Goal: Navigation & Orientation: Find specific page/section

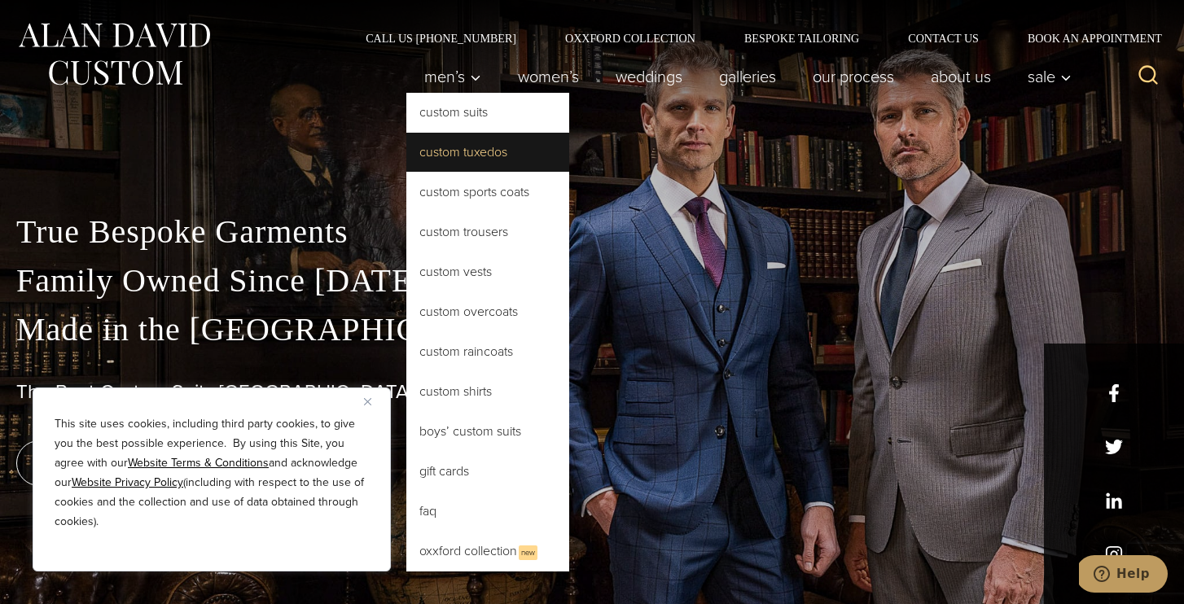
click at [458, 153] on link "Custom Tuxedos" at bounding box center [487, 152] width 163 height 39
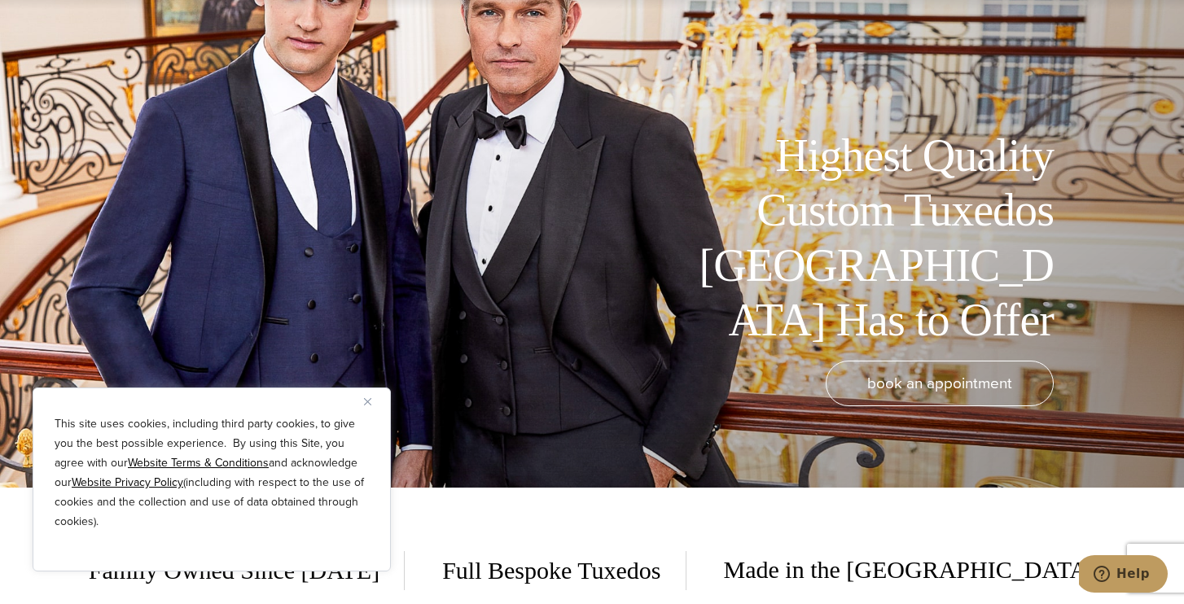
scroll to position [154, 0]
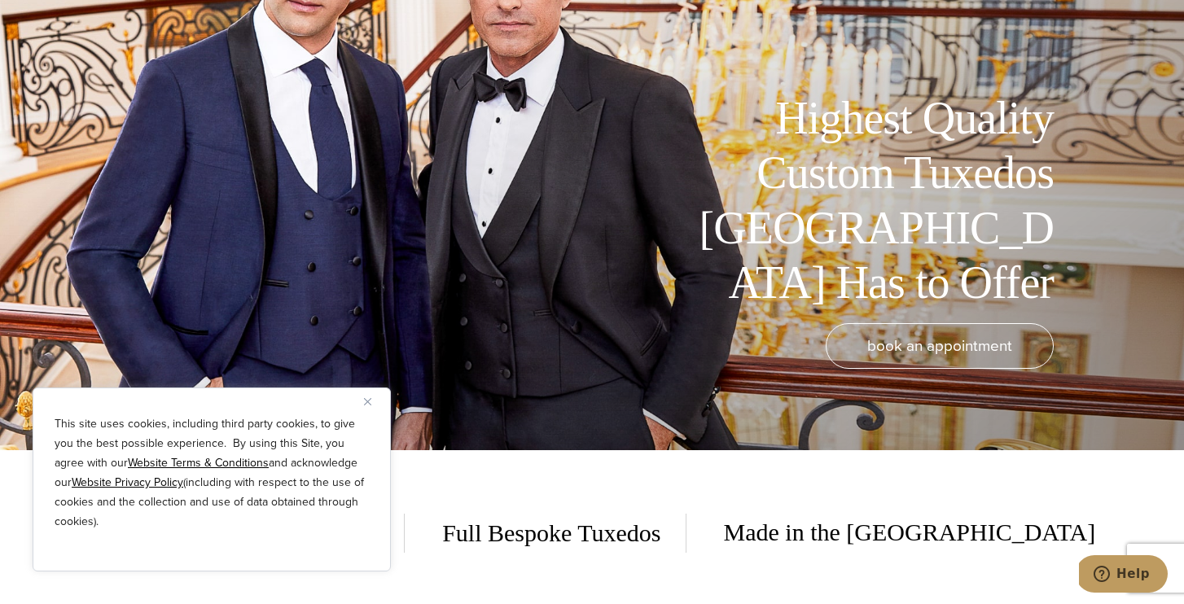
click at [368, 396] on button "Close" at bounding box center [374, 402] width 20 height 20
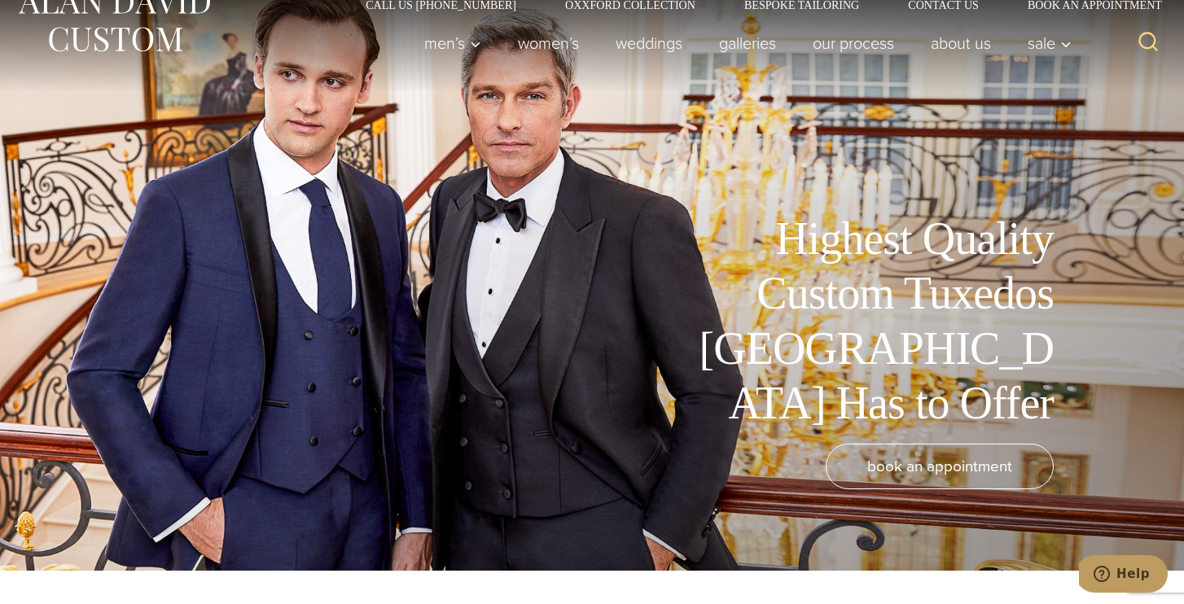
scroll to position [42, 0]
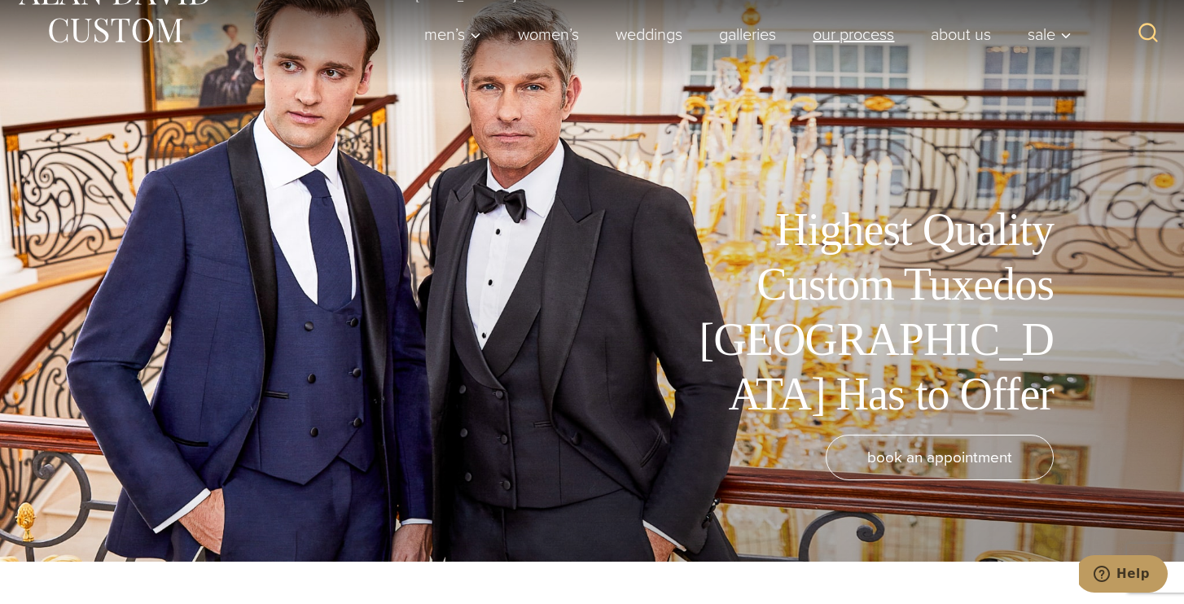
click at [828, 43] on link "Our Process" at bounding box center [854, 34] width 118 height 33
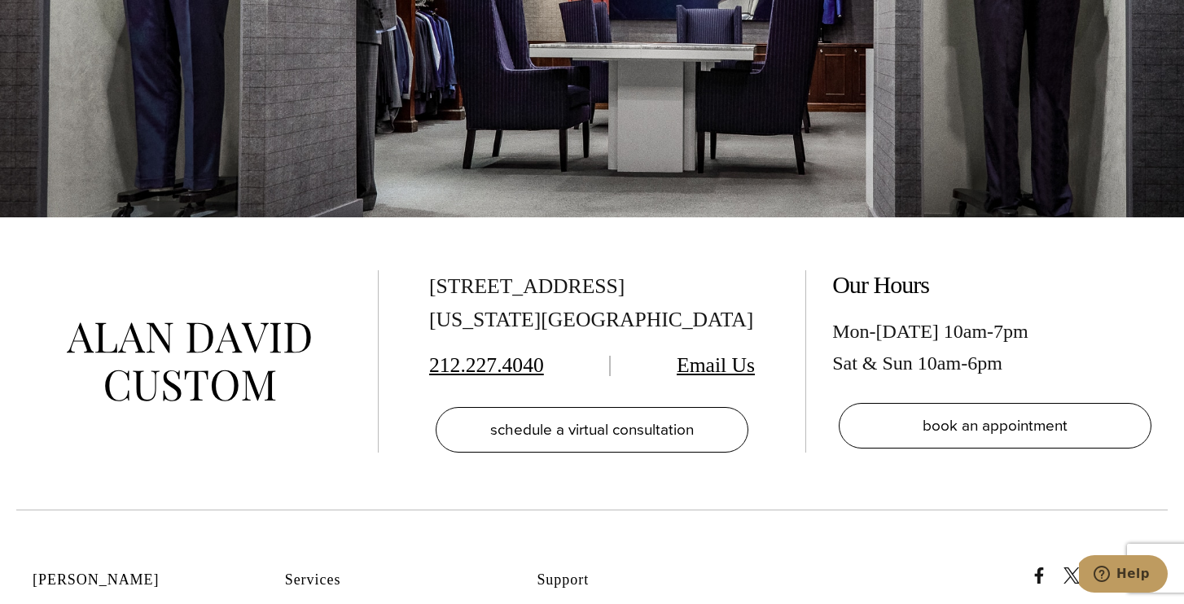
scroll to position [5147, 0]
